Goal: Task Accomplishment & Management: Manage account settings

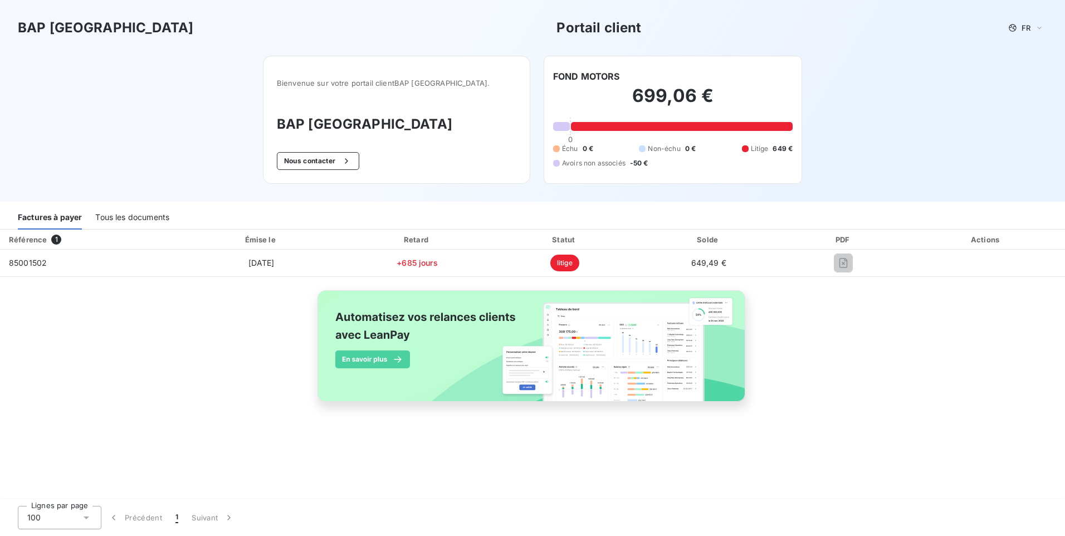
click at [131, 212] on div "Tous les documents" at bounding box center [132, 217] width 74 height 23
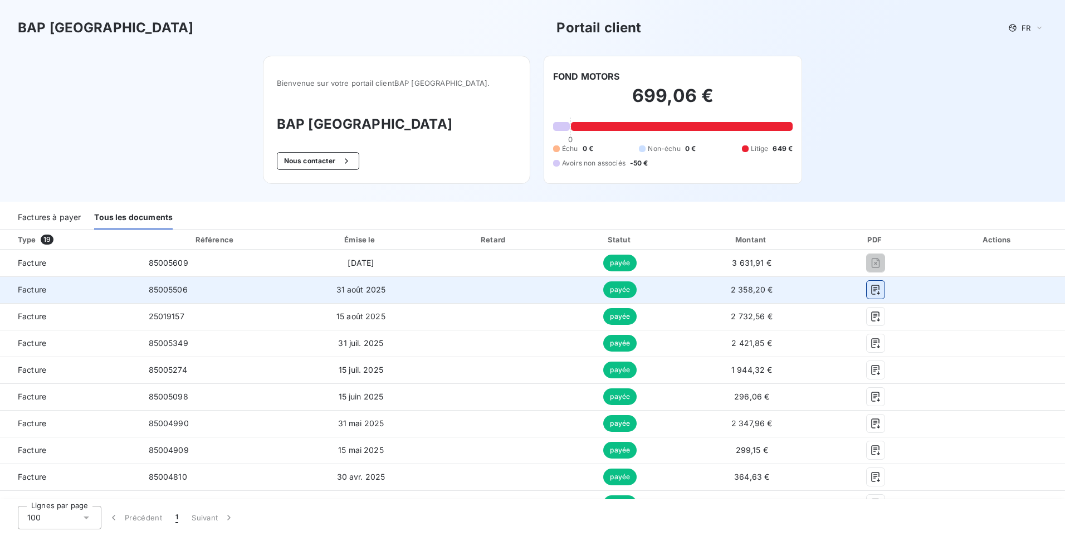
click at [870, 295] on icon "button" at bounding box center [875, 289] width 11 height 11
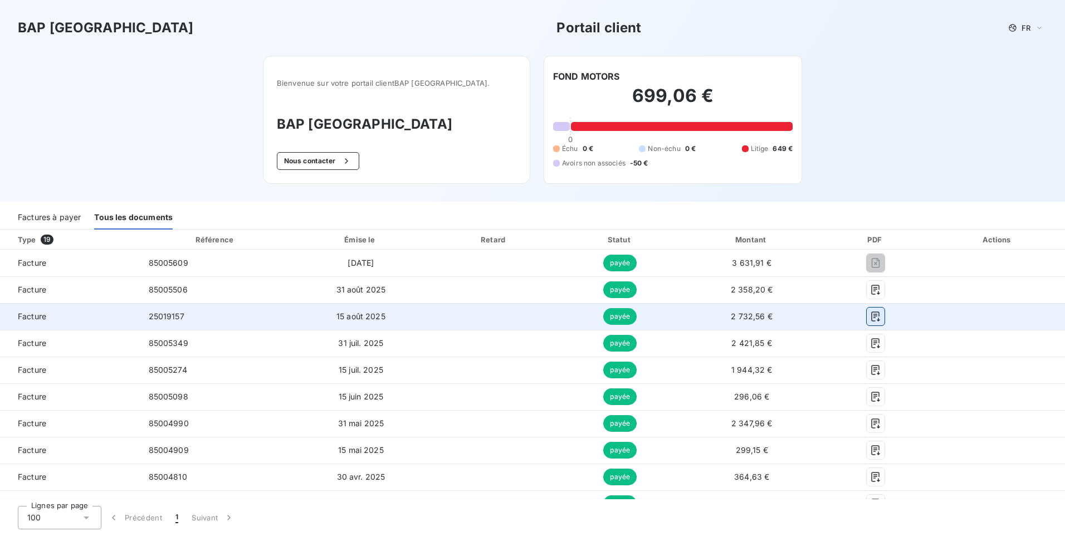
click at [872, 315] on icon "button" at bounding box center [875, 316] width 8 height 10
drag, startPoint x: 719, startPoint y: 317, endPoint x: 765, endPoint y: 322, distance: 46.5
click at [765, 322] on td "2 732,56 €" at bounding box center [751, 316] width 139 height 27
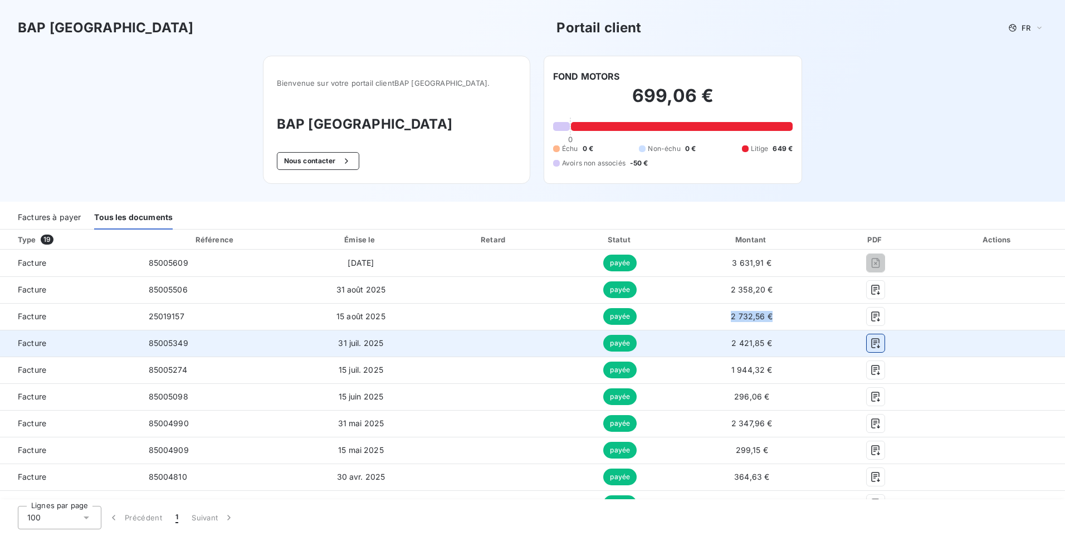
drag, startPoint x: 765, startPoint y: 322, endPoint x: 869, endPoint y: 341, distance: 105.9
click at [870, 341] on icon "button" at bounding box center [875, 343] width 11 height 11
